Goal: Find specific page/section: Find specific page/section

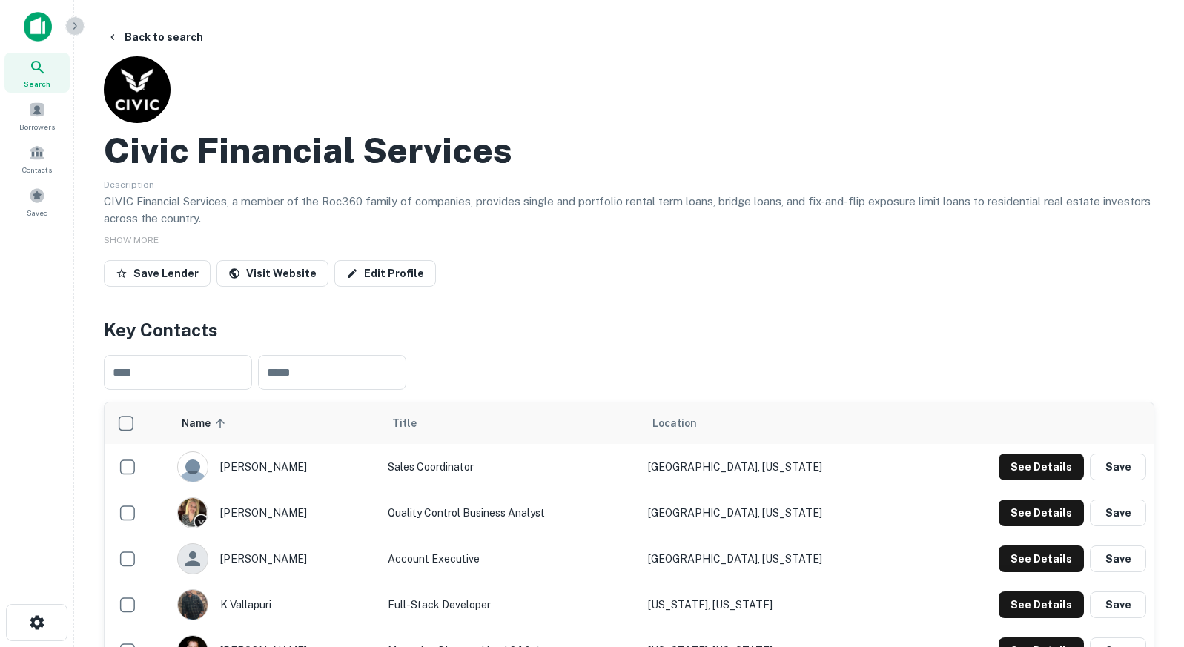
click at [74, 24] on icon "button" at bounding box center [75, 25] width 4 height 7
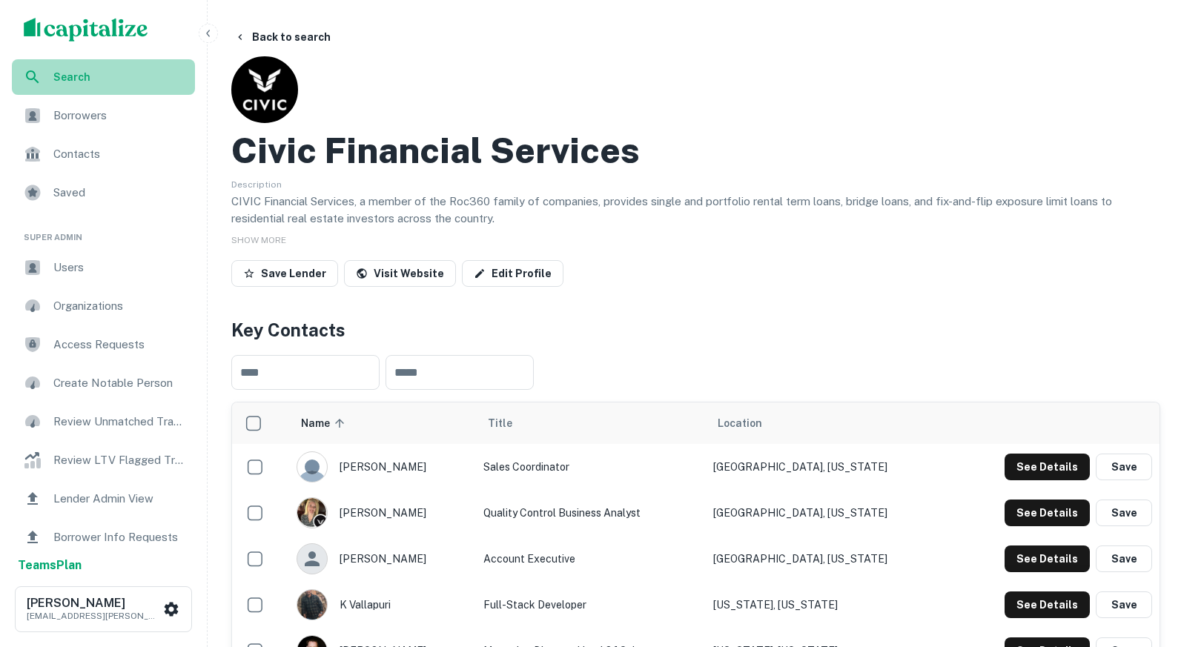
click at [93, 84] on span "Search" at bounding box center [119, 77] width 133 height 16
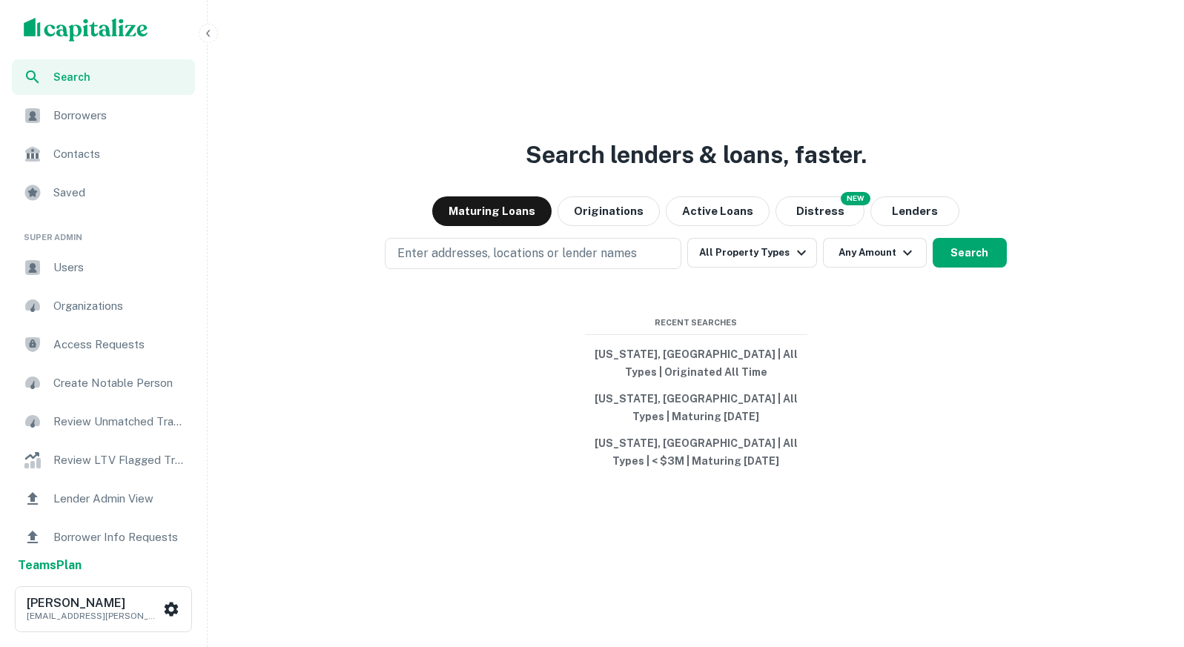
click at [93, 279] on div "Users" at bounding box center [103, 268] width 183 height 36
